Goal: Task Accomplishment & Management: Use online tool/utility

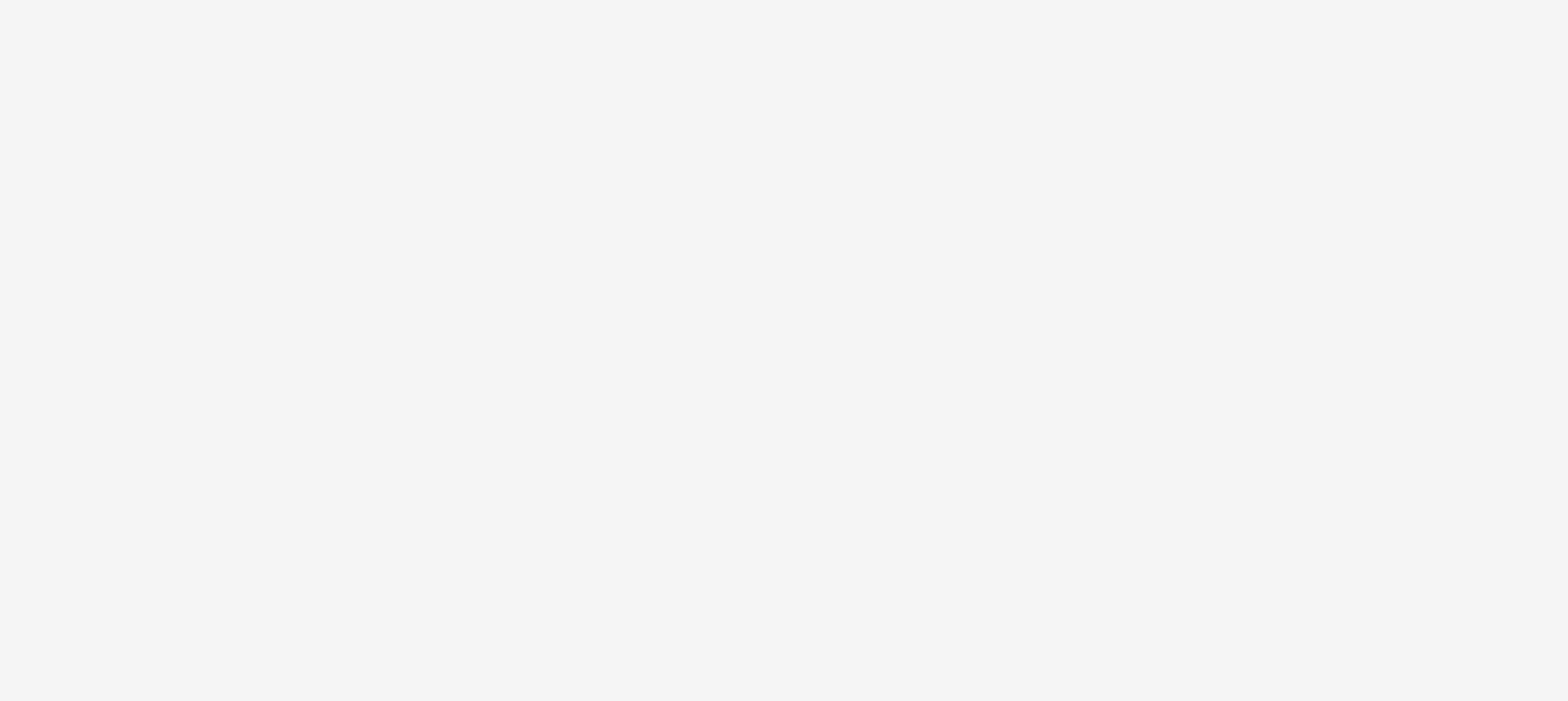
select select "47c37c18-910e-43a3-bb91-a2beb2847406"
select select "b1b940d3-d05b-48b5-821e-f328c33b988b"
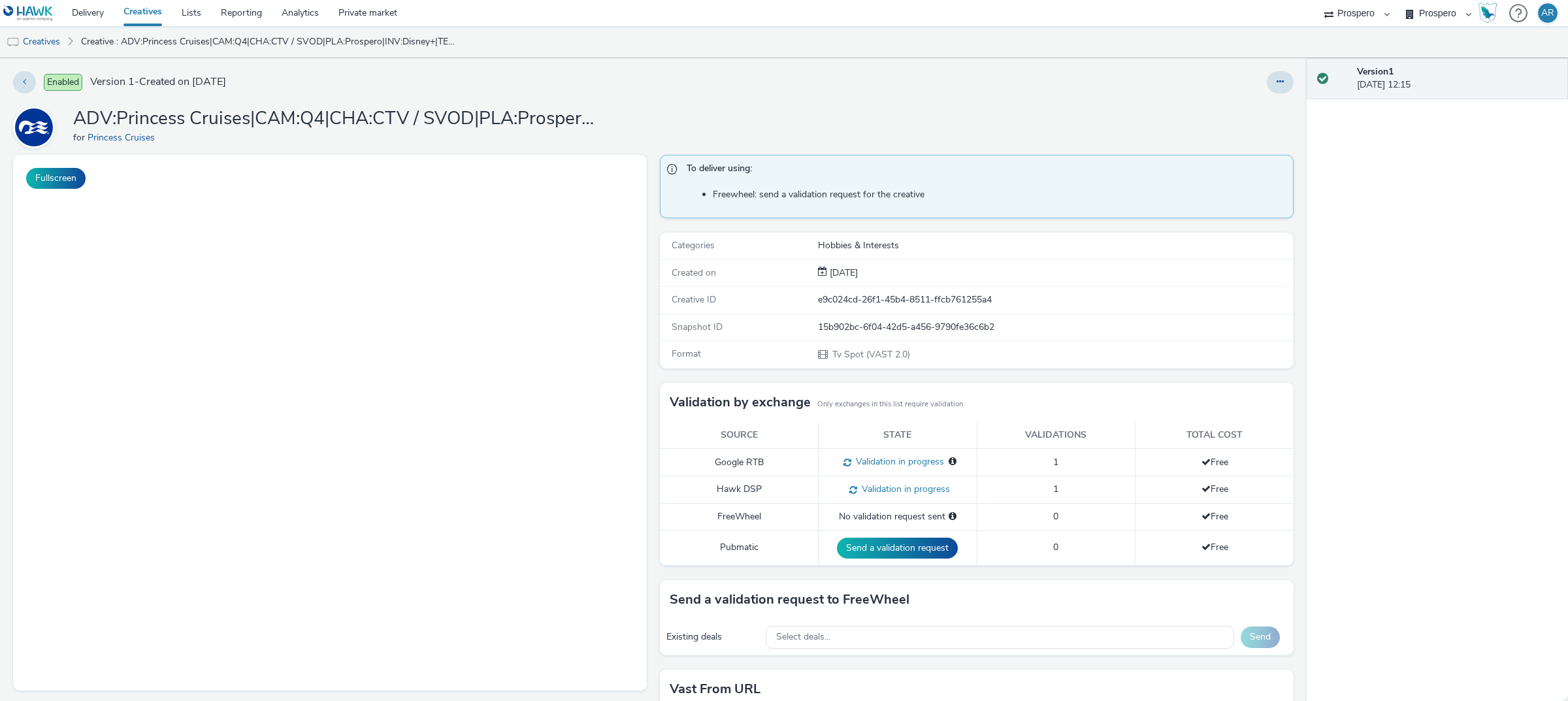
click at [1277, 79] on icon at bounding box center [1280, 81] width 7 height 9
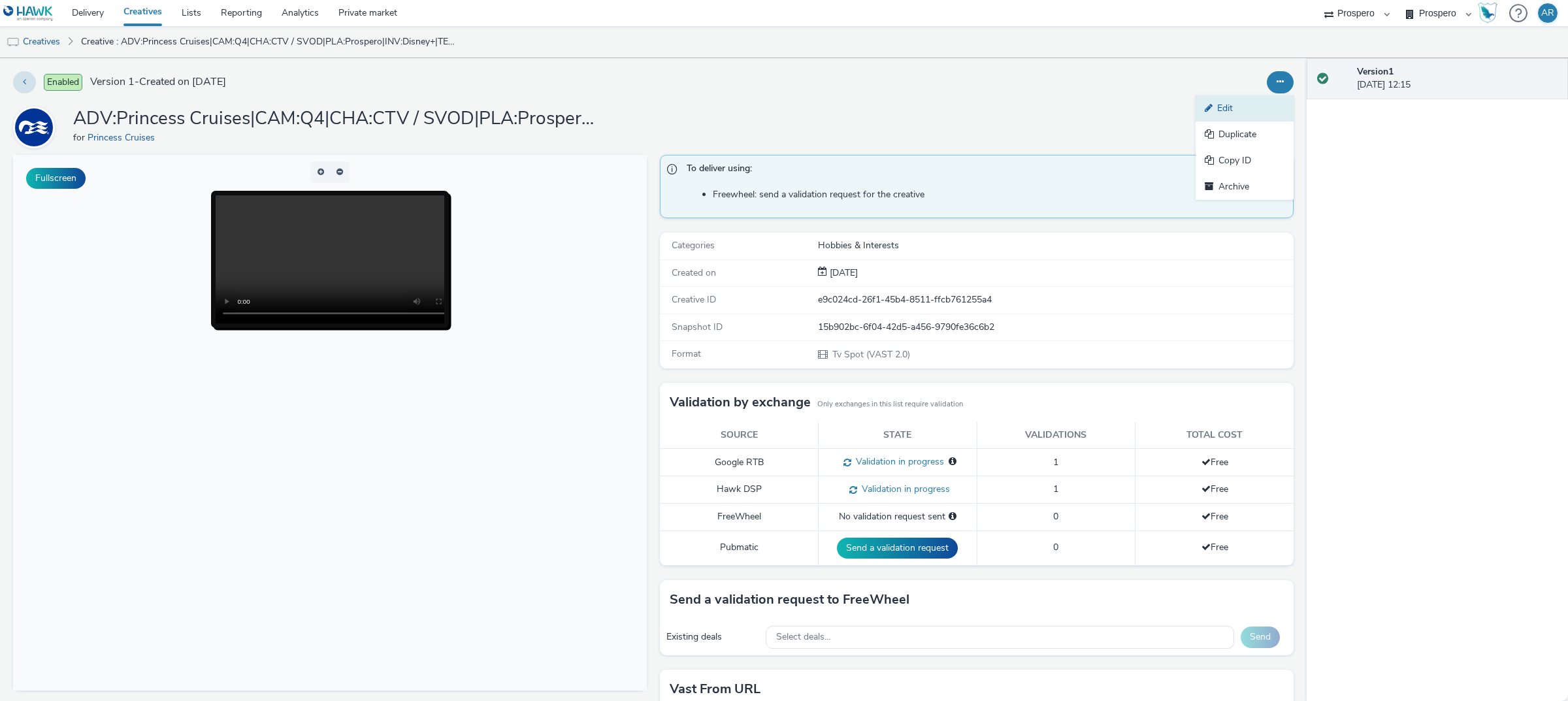
click at [1241, 100] on link "Edit" at bounding box center [1244, 109] width 98 height 26
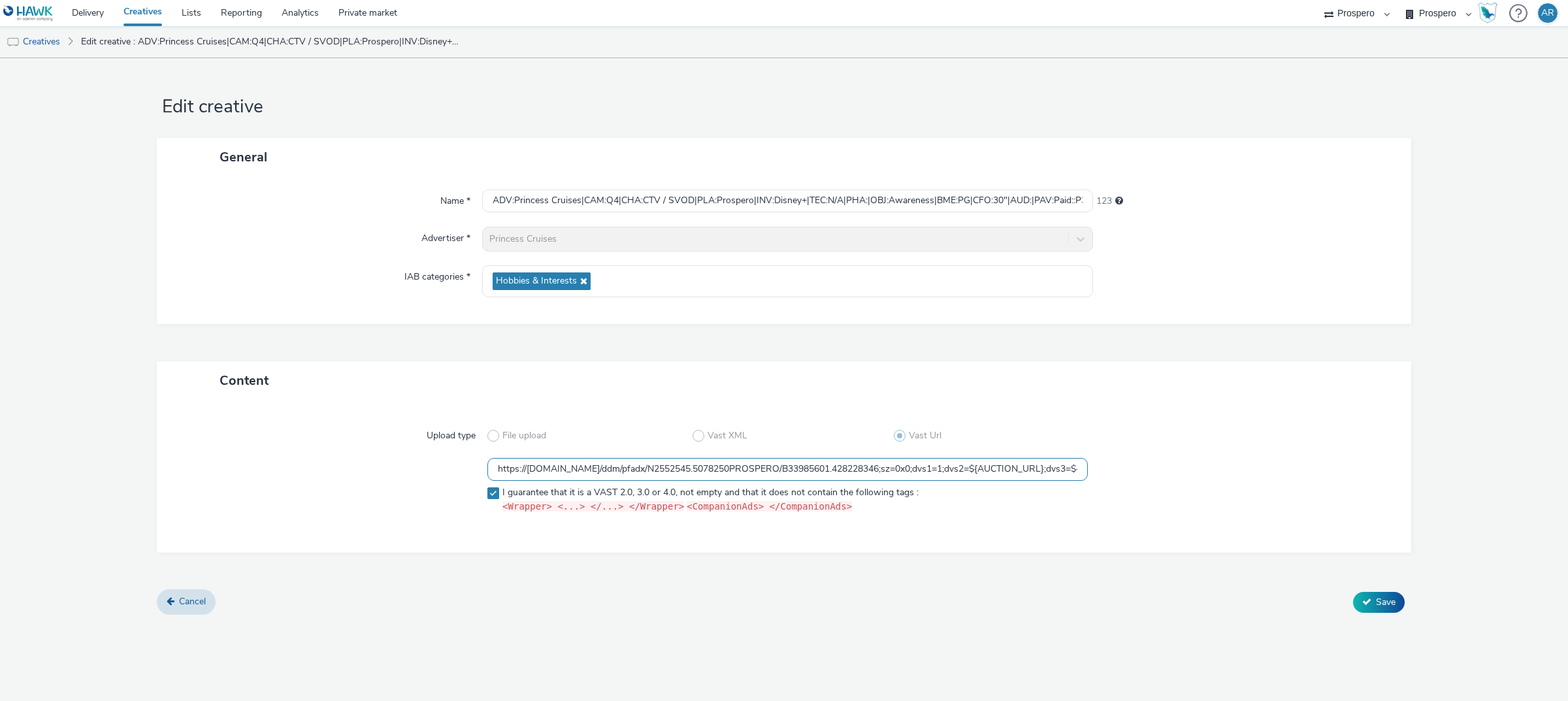
click at [844, 461] on input "https://[DOMAIN_NAME]/ddm/pfadx/N2552545.5078250PROSPERO/B33985601.428228346;sz…" at bounding box center [787, 468] width 600 height 22
click at [180, 605] on span "Cancel" at bounding box center [192, 601] width 26 height 13
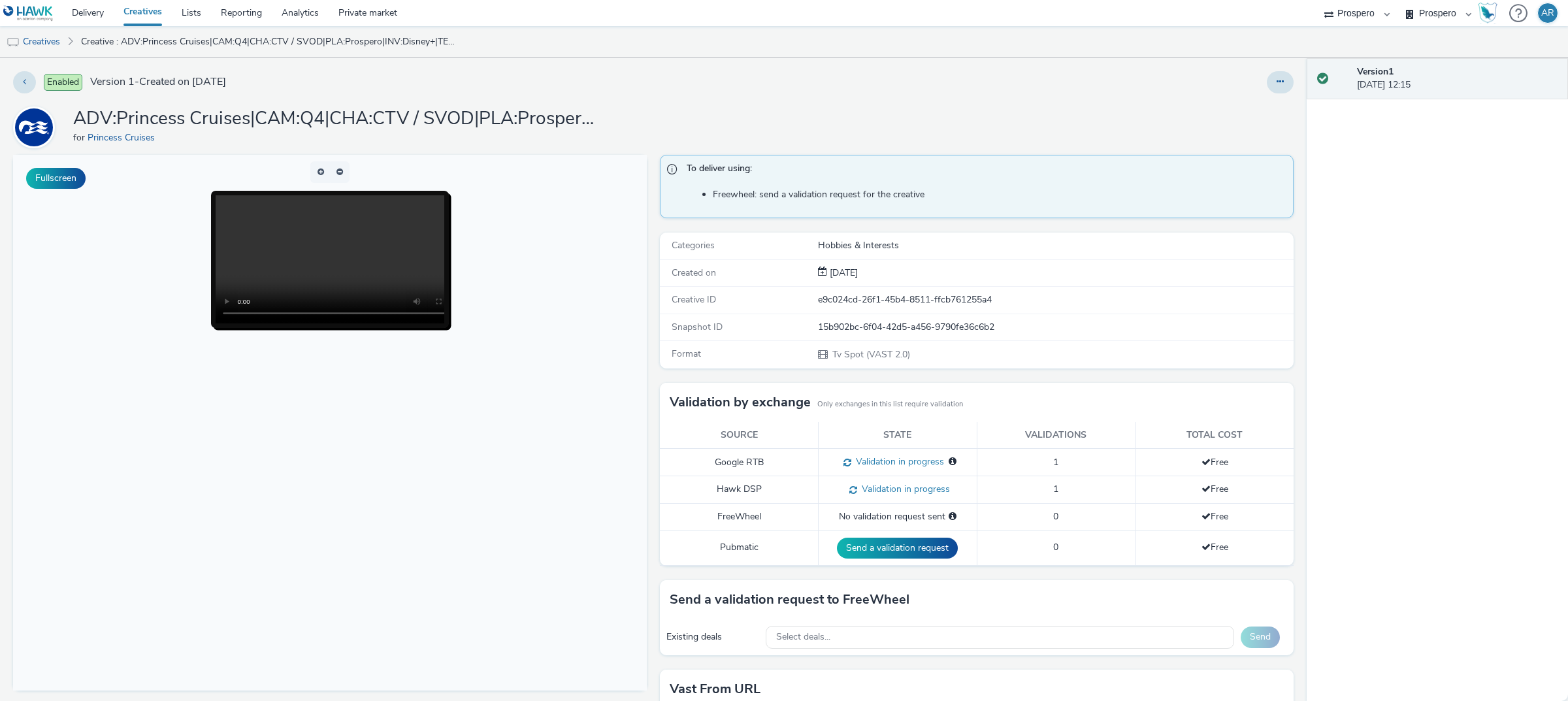
scroll to position [98, 0]
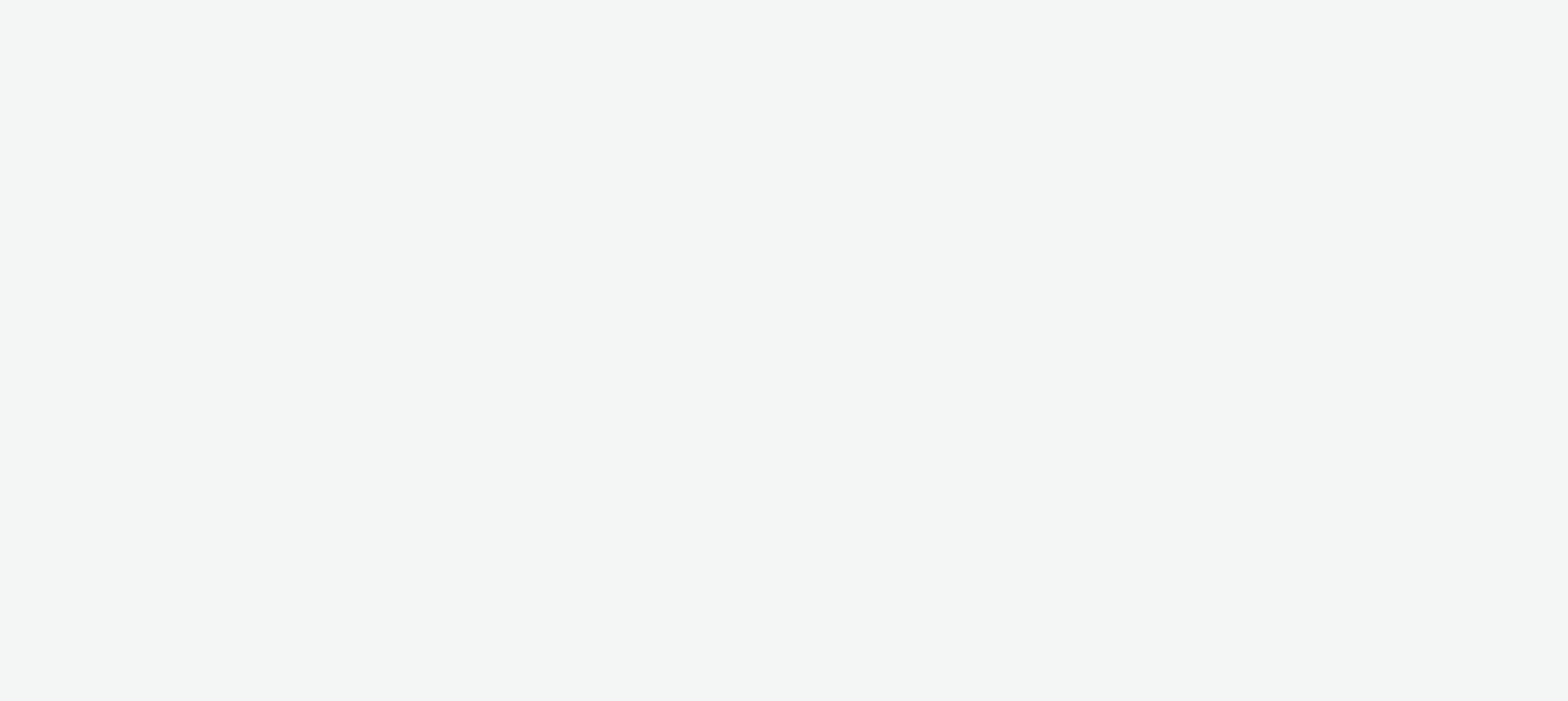
select select "47c37c18-910e-43a3-bb91-a2beb2847406"
select select "b1b940d3-d05b-48b5-821e-f328c33b988b"
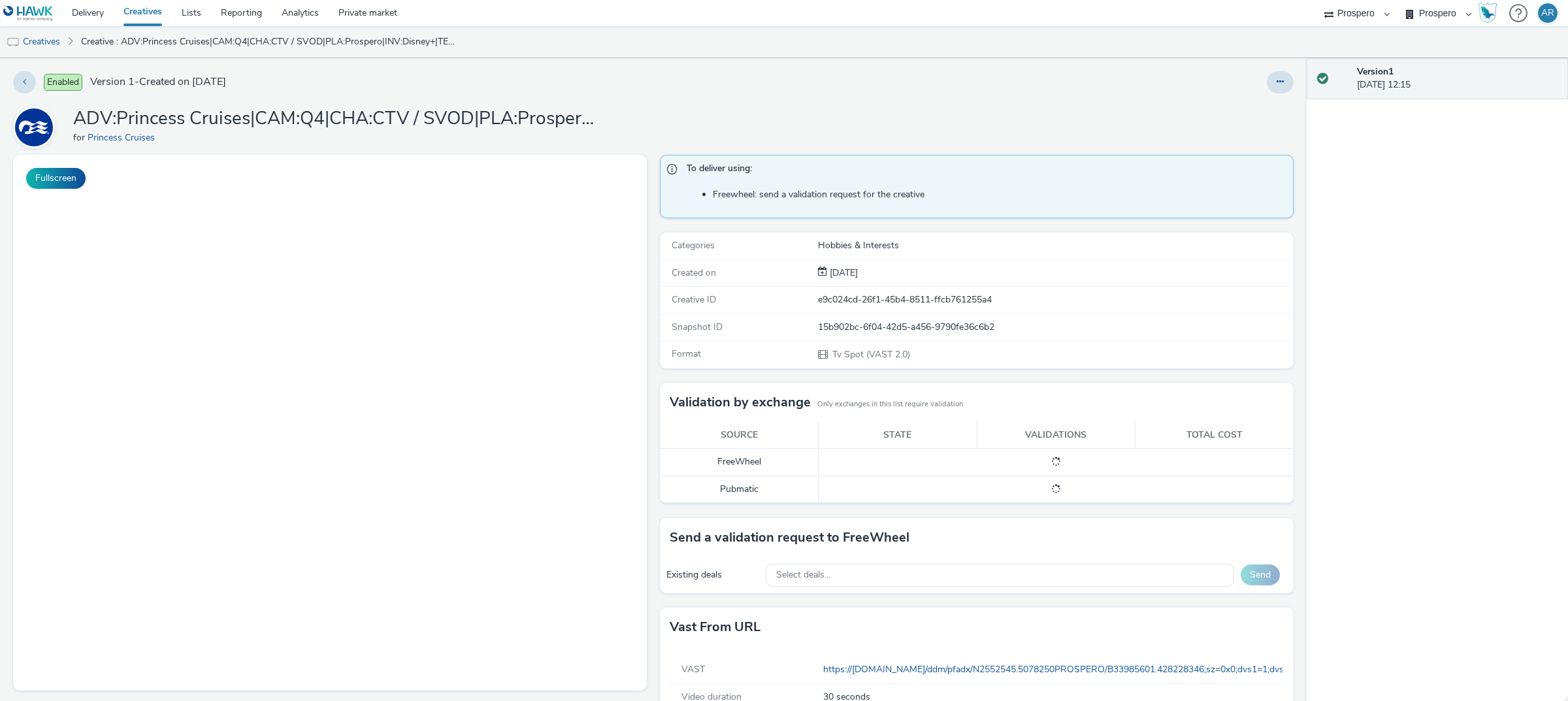
scroll to position [98, 0]
